Goal: Task Accomplishment & Management: Use online tool/utility

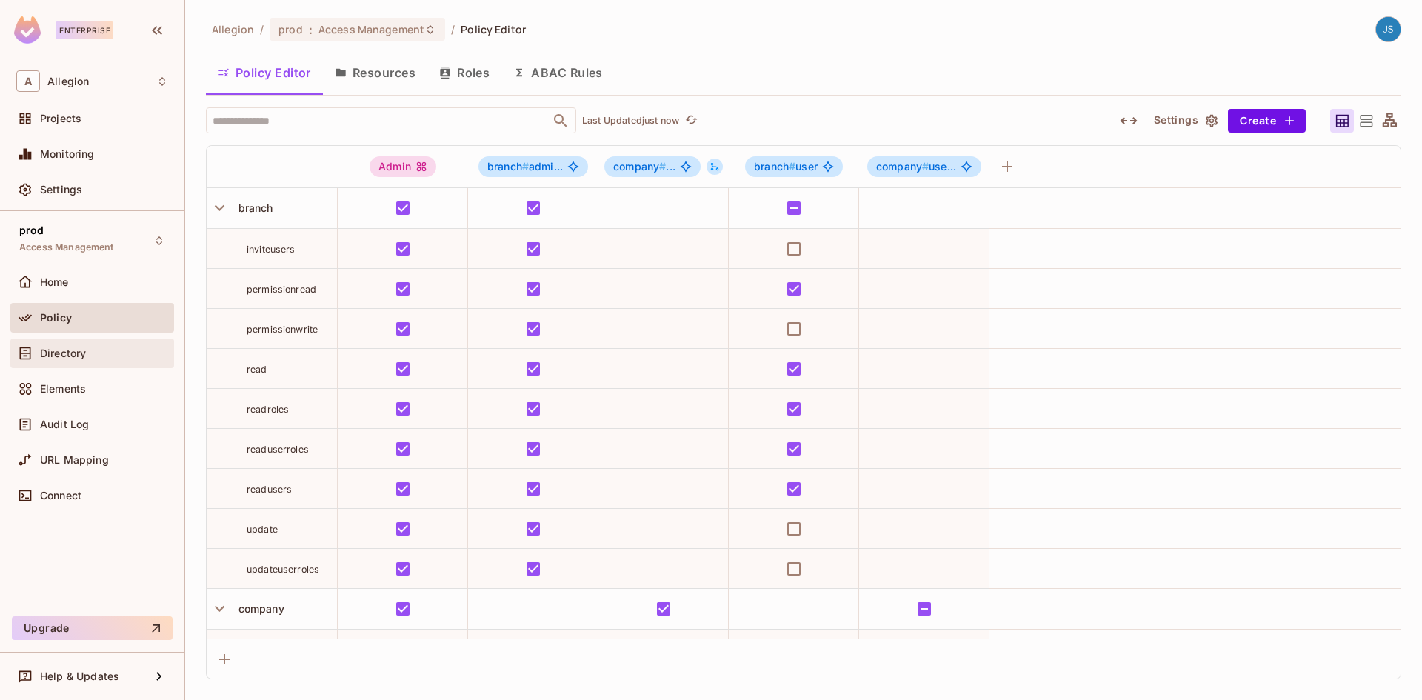
click at [93, 361] on div "Directory" at bounding box center [92, 353] width 152 height 18
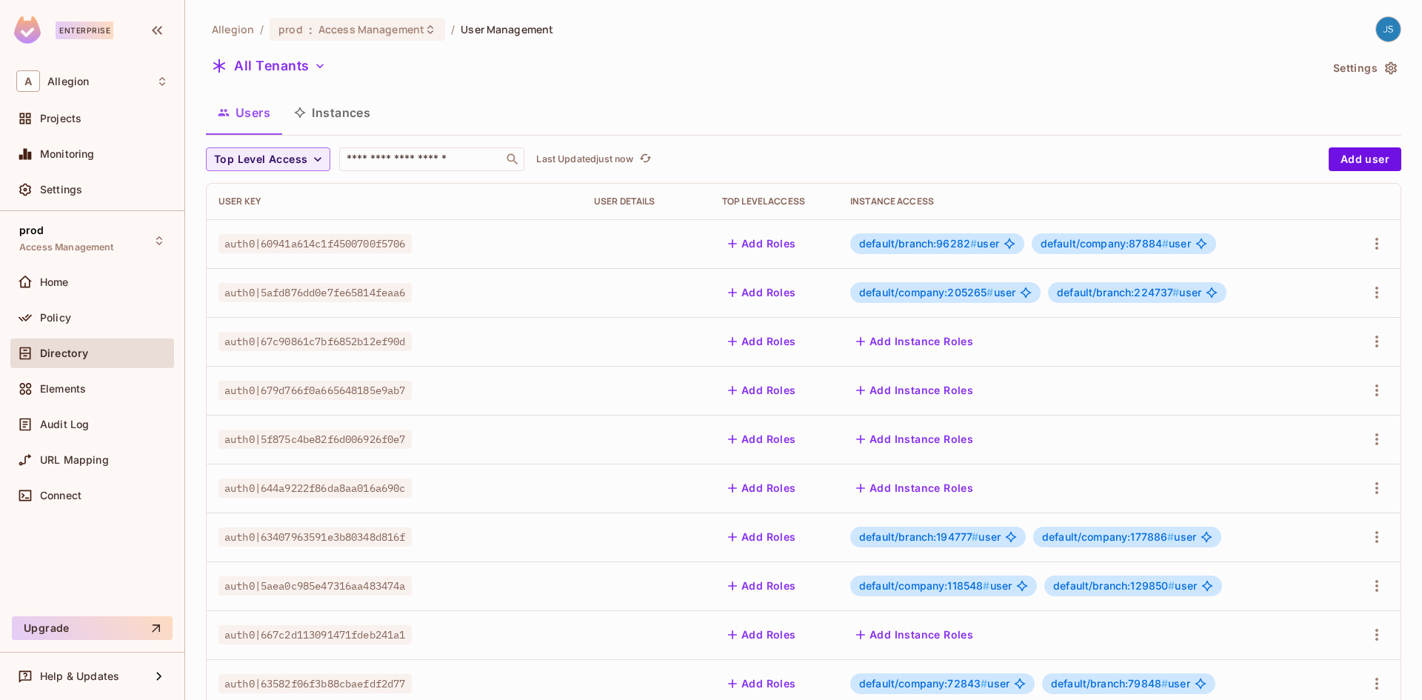
click at [350, 120] on button "Instances" at bounding box center [332, 112] width 100 height 37
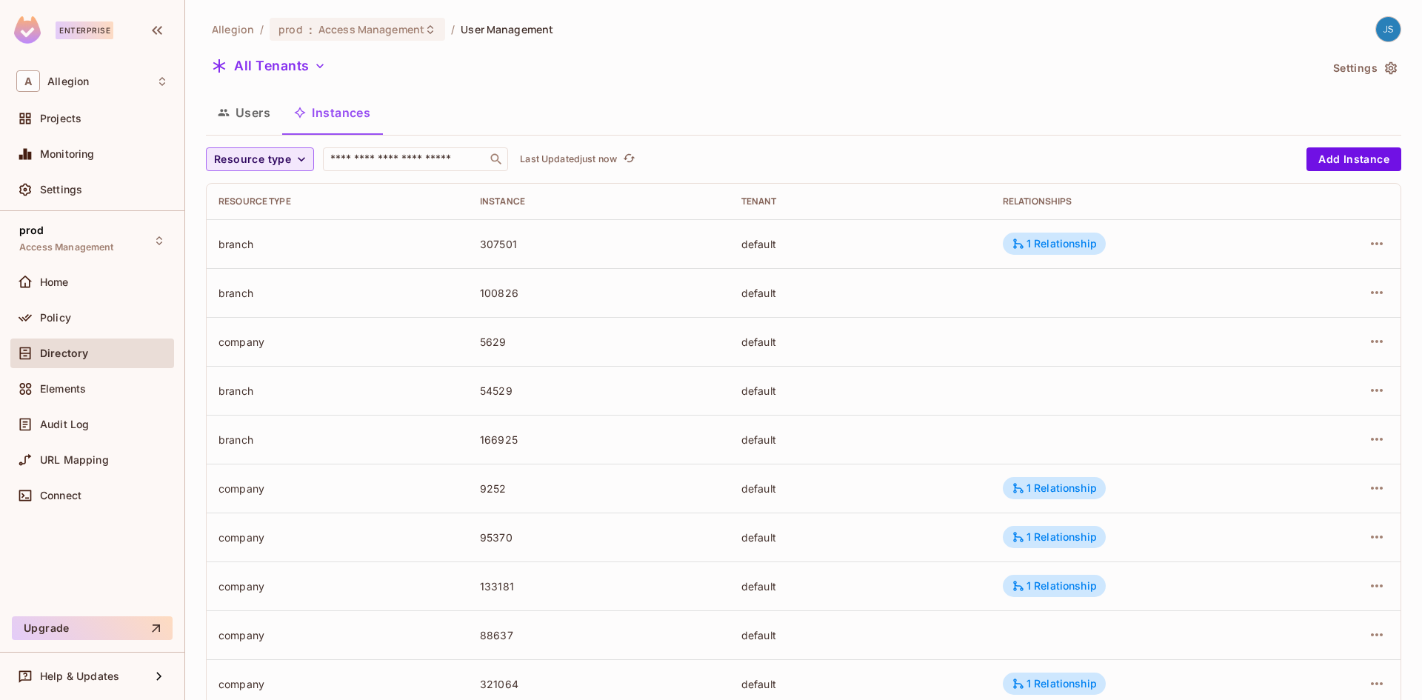
click at [274, 156] on span "Resource type" at bounding box center [252, 159] width 77 height 19
click at [271, 225] on li "branch" at bounding box center [243, 225] width 74 height 32
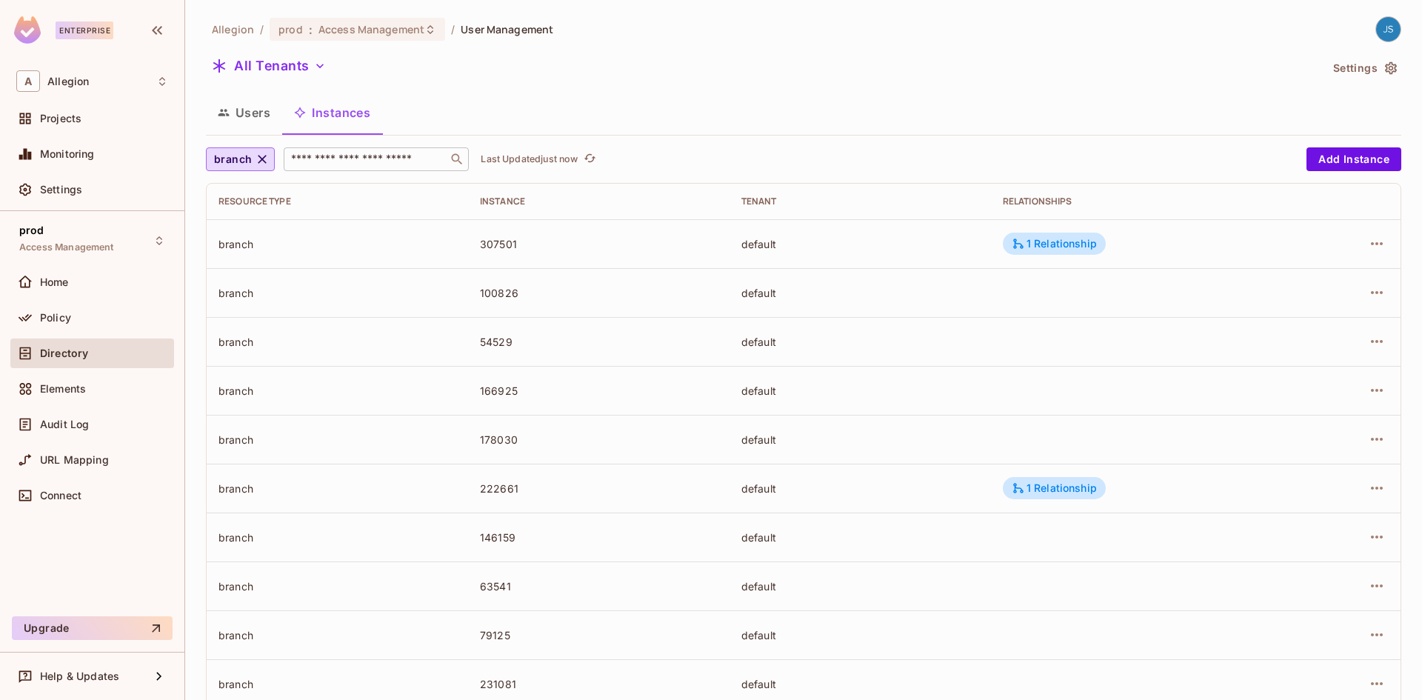
click at [378, 155] on input "text" at bounding box center [365, 159] width 155 height 15
type input "*"
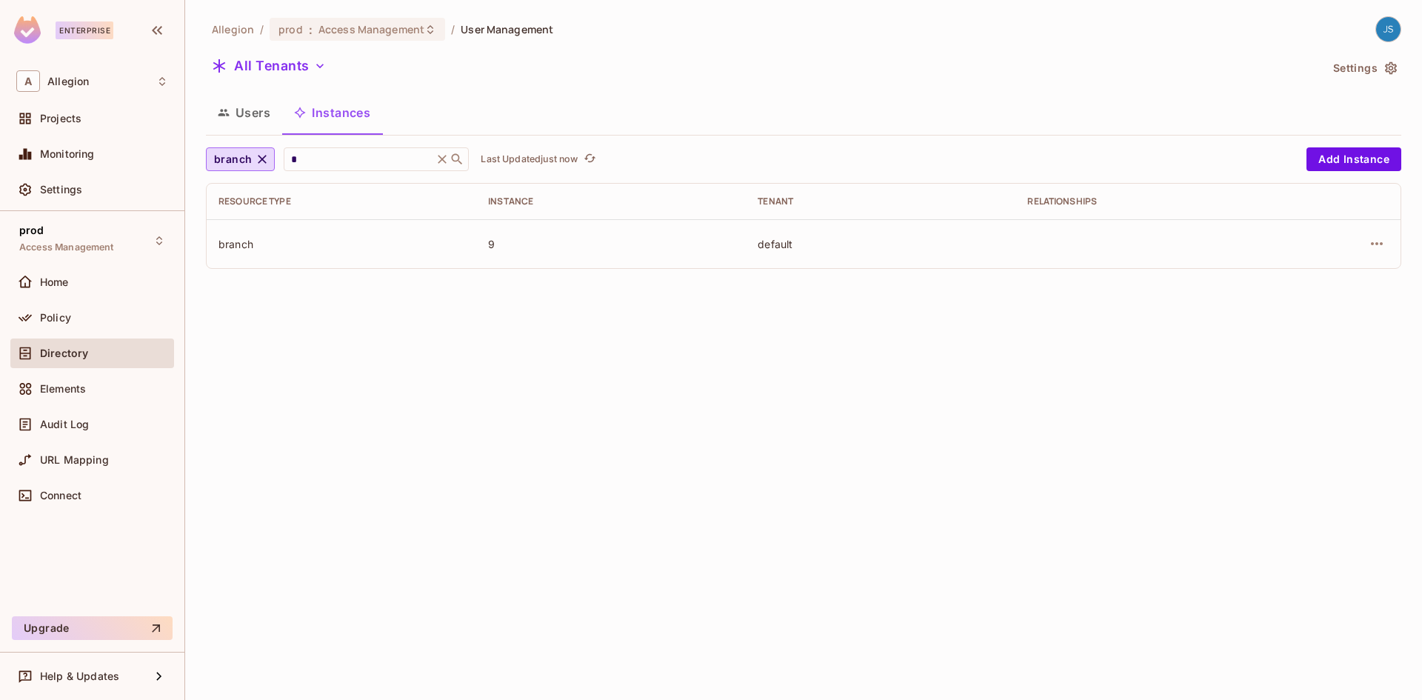
click at [531, 113] on div "Users Instances" at bounding box center [803, 112] width 1195 height 37
click at [347, 165] on input "*" at bounding box center [358, 159] width 141 height 15
type input "**"
click at [449, 160] on icon at bounding box center [442, 159] width 15 height 15
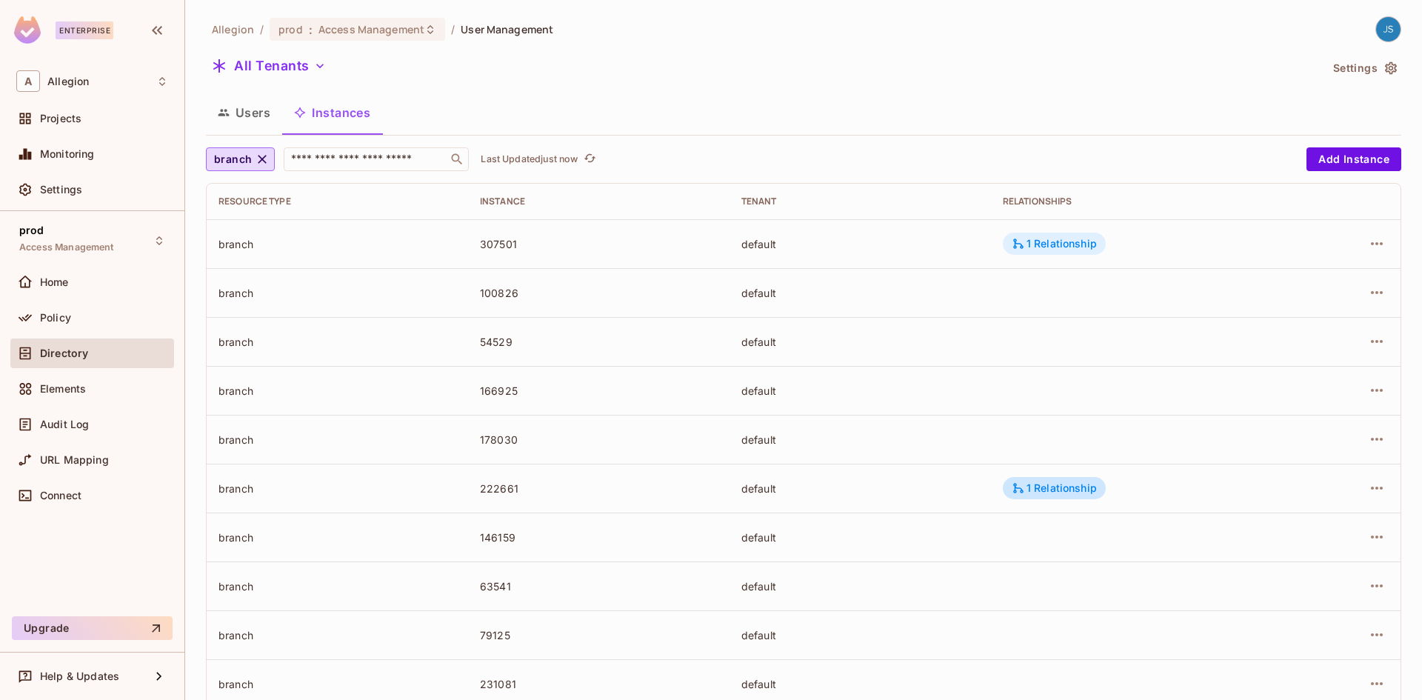
click at [1034, 242] on div "1 Relationship" at bounding box center [1053, 243] width 85 height 13
click at [330, 152] on div at bounding box center [711, 350] width 1422 height 700
click at [363, 150] on div "​" at bounding box center [376, 159] width 185 height 24
type input "*"
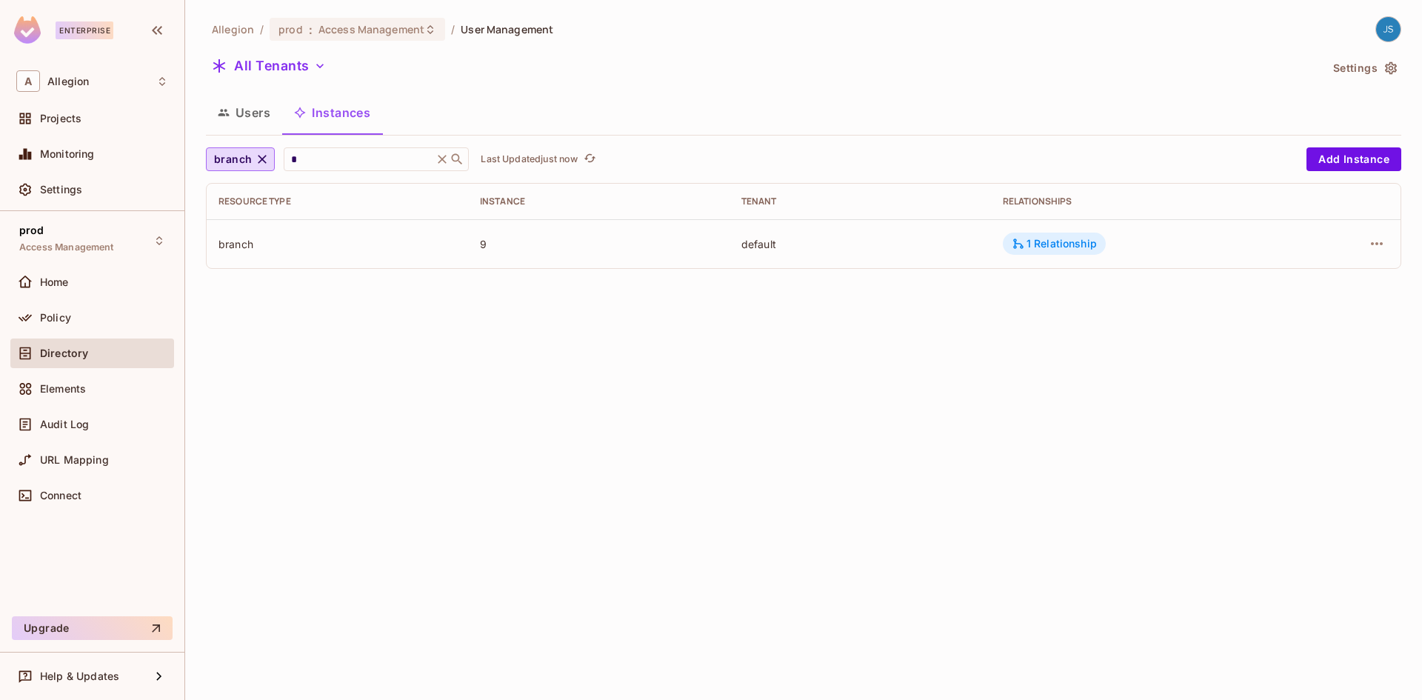
click at [1039, 235] on div "1 Relationship" at bounding box center [1054, 243] width 103 height 22
click at [914, 309] on div at bounding box center [711, 350] width 1422 height 700
click at [262, 159] on icon "button" at bounding box center [262, 159] width 9 height 9
